Goal: Transaction & Acquisition: Purchase product/service

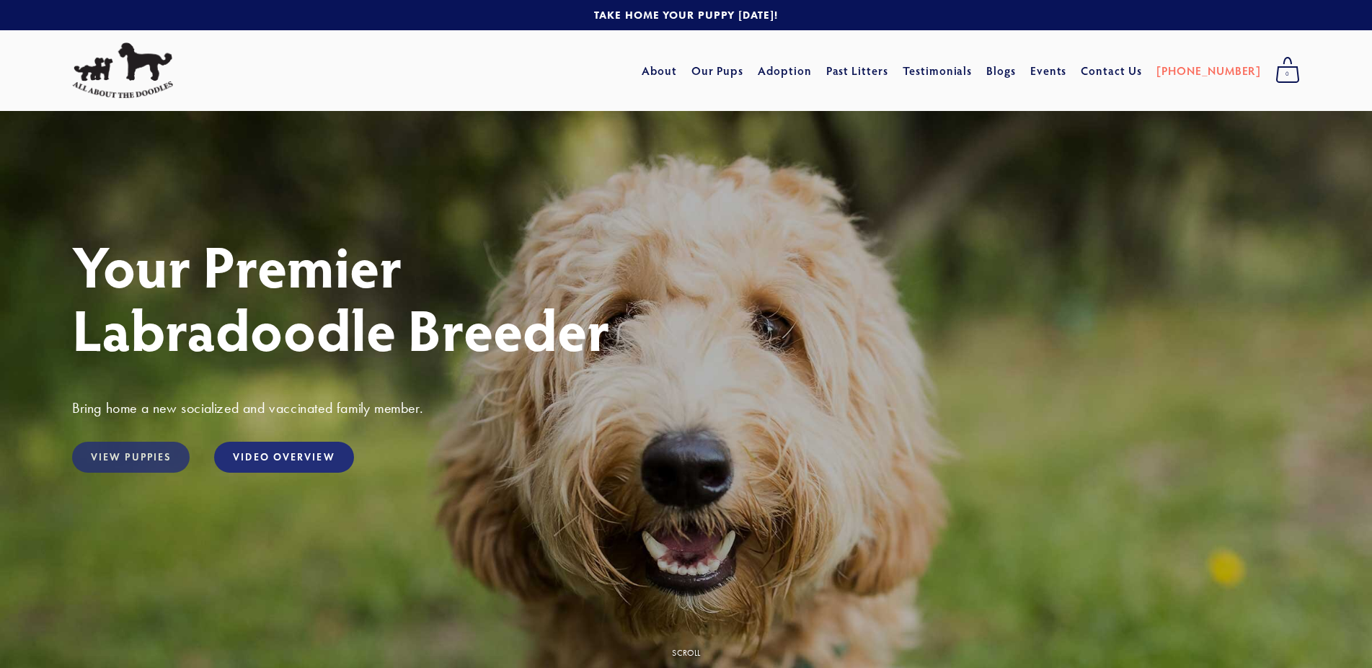
click at [110, 465] on link "View Puppies" at bounding box center [131, 457] width 118 height 31
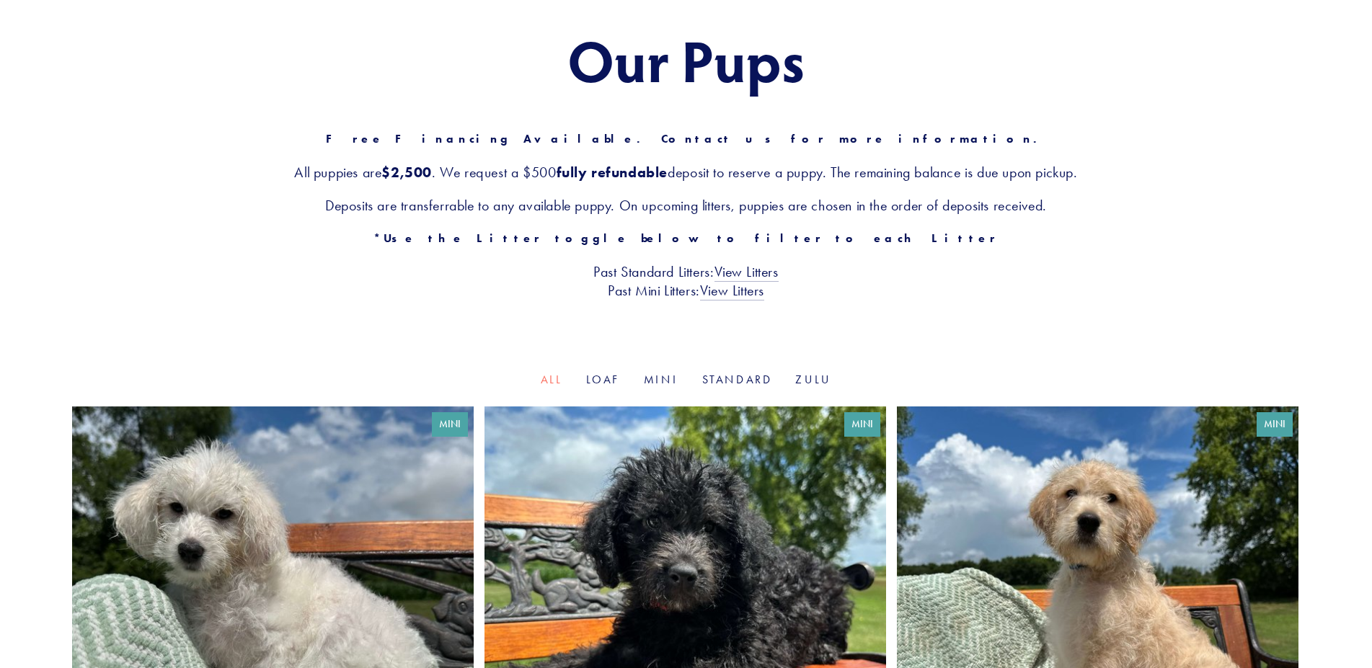
scroll to position [147, 0]
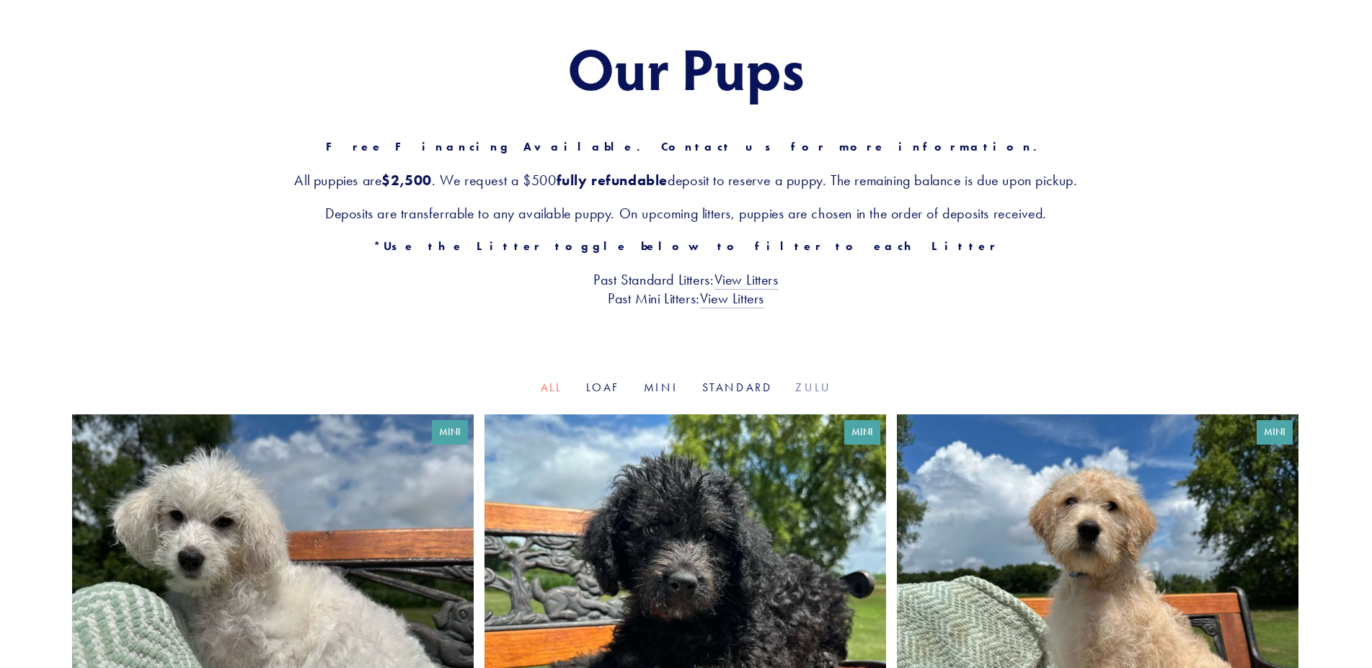
click at [810, 391] on link "Zulu" at bounding box center [813, 388] width 36 height 14
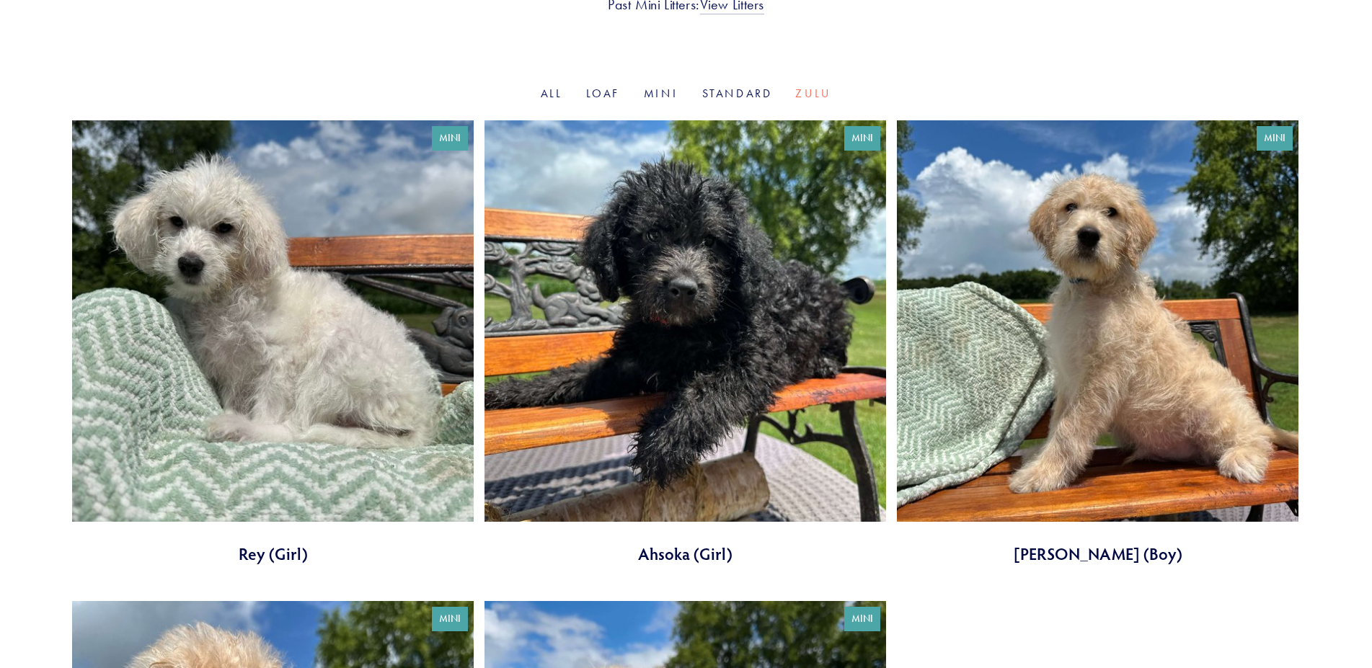
scroll to position [74, 0]
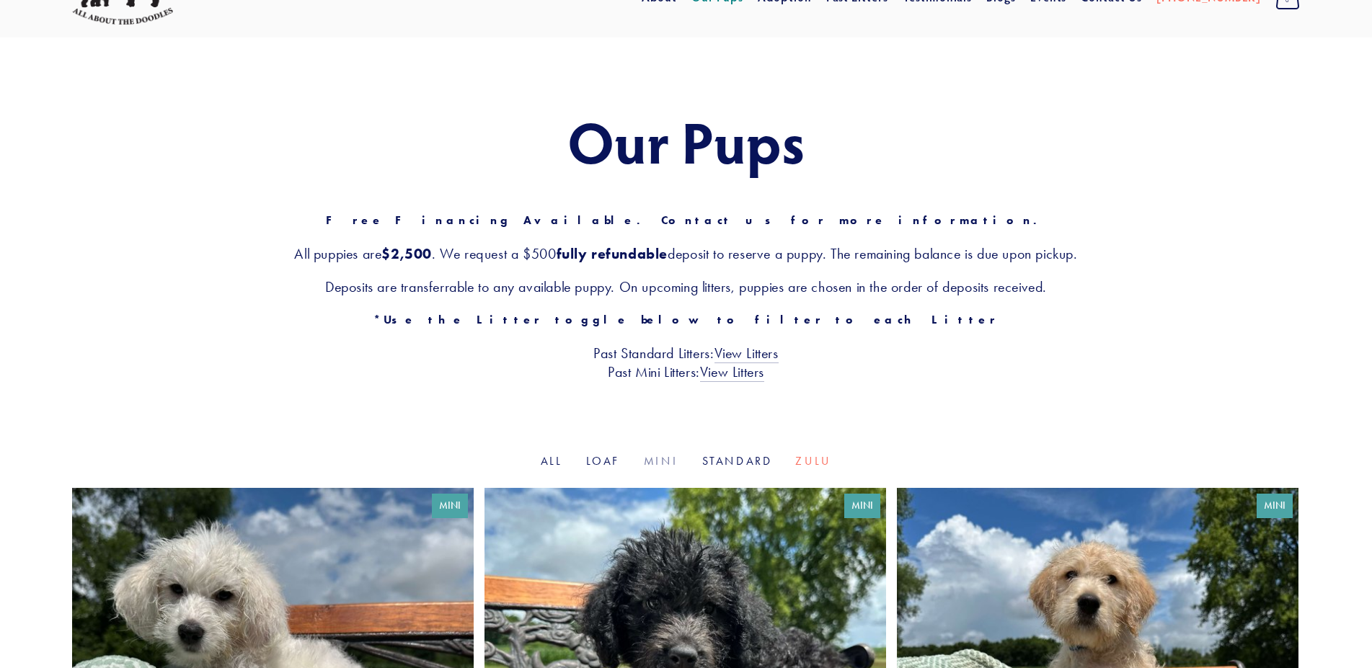
click at [662, 458] on link "Mini" at bounding box center [661, 461] width 35 height 14
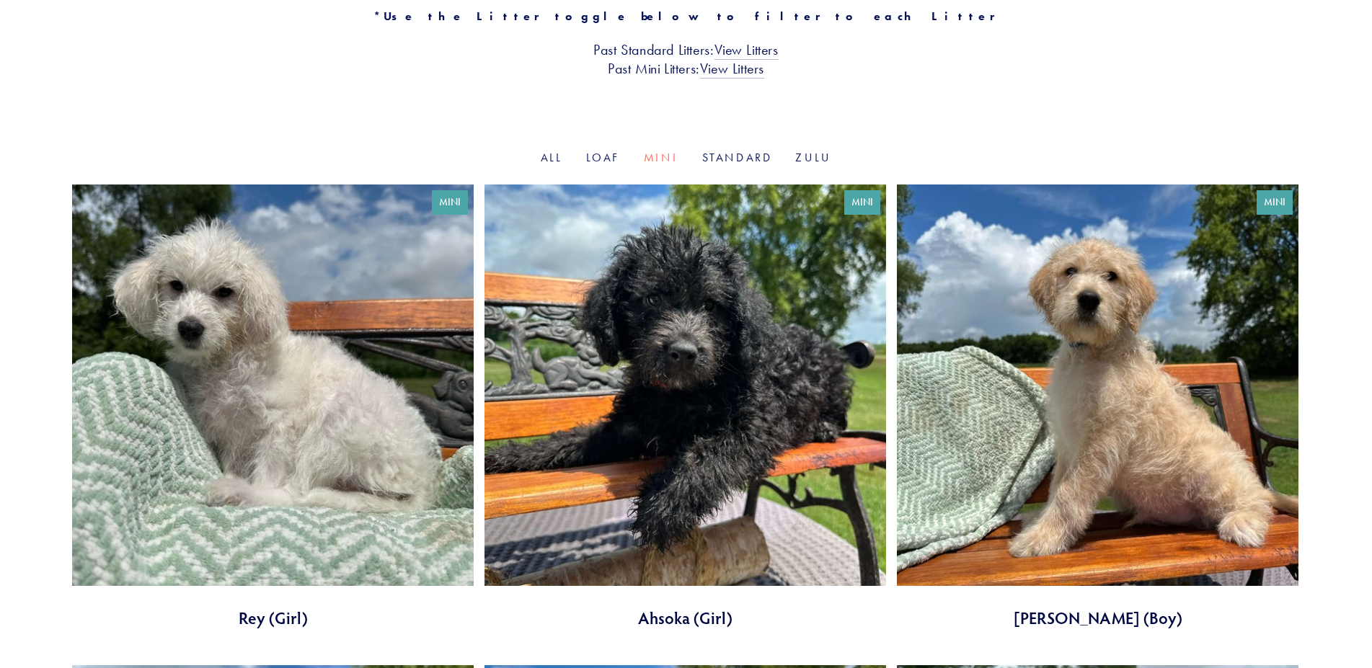
scroll to position [515, 0]
